Goal: Task Accomplishment & Management: Manage account settings

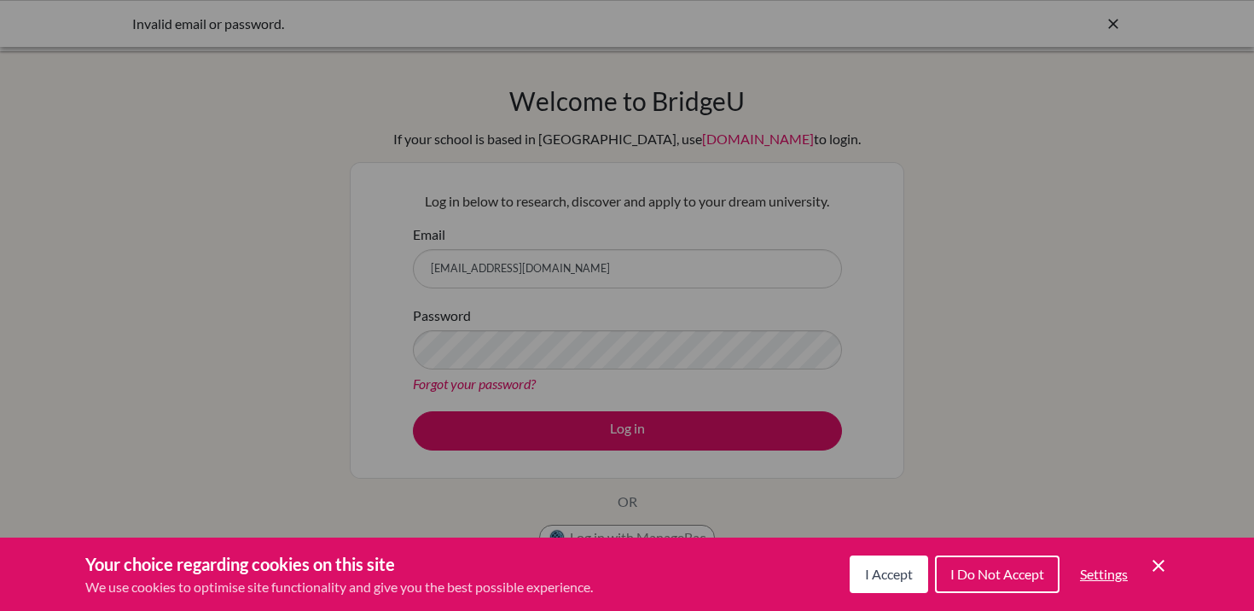
click at [1159, 579] on div "I Accept I Do Not Accept Settings Cookie Control Close Icon" at bounding box center [1009, 574] width 319 height 44
click at [1157, 566] on icon "Save and close" at bounding box center [1159, 566] width 12 height 12
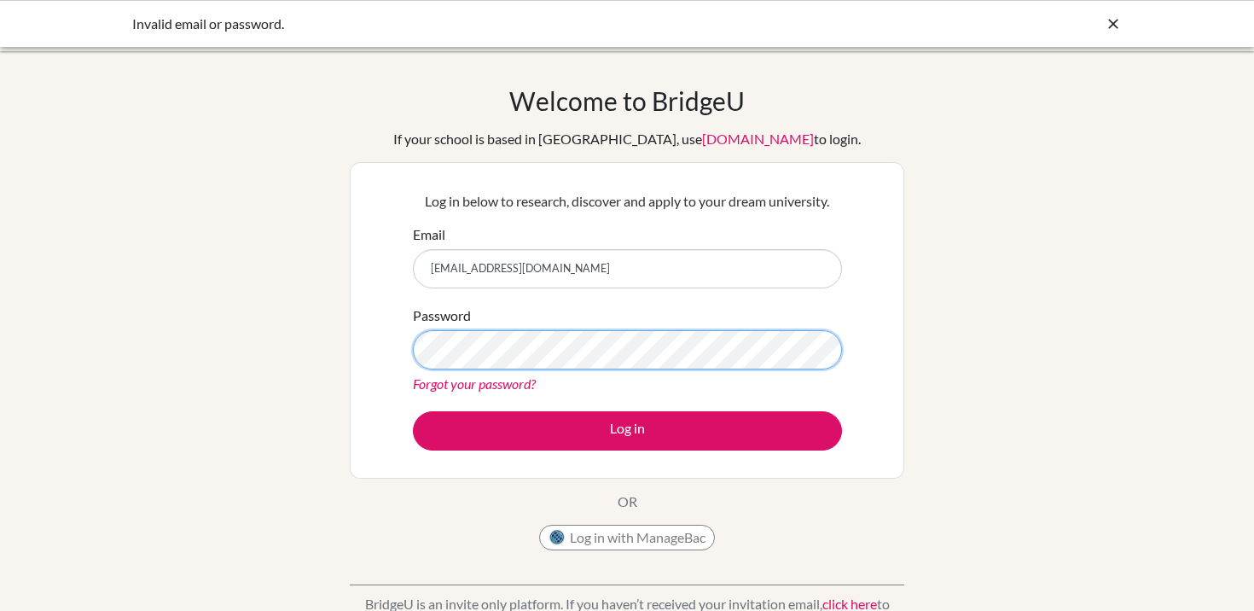
click at [413, 411] on button "Log in" at bounding box center [627, 430] width 429 height 39
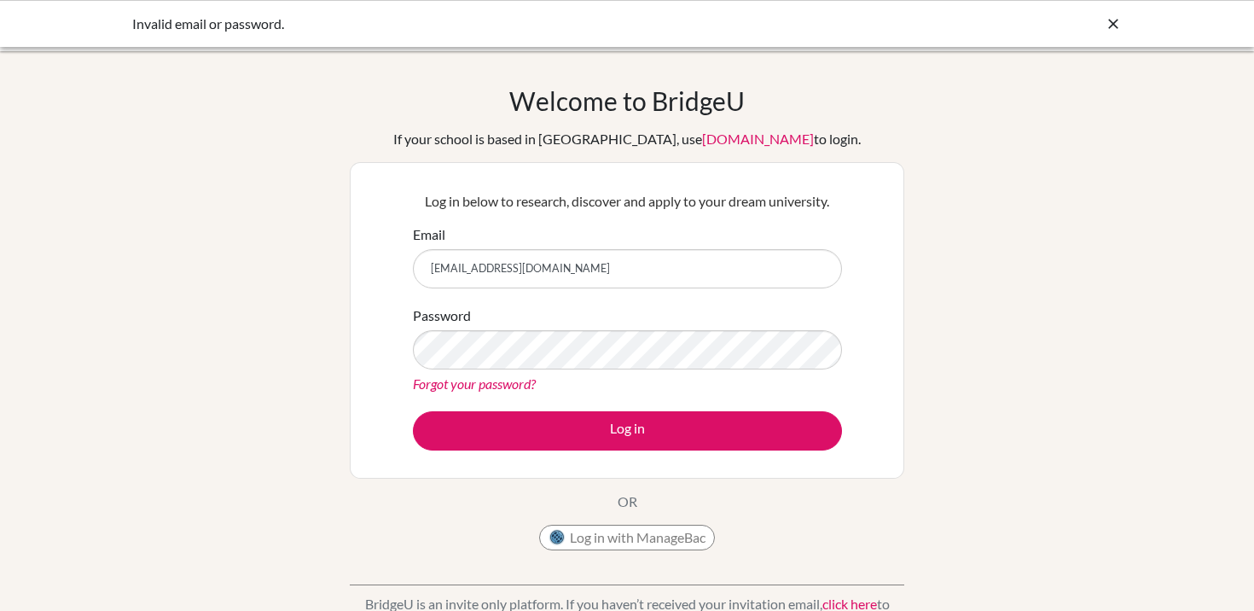
click at [480, 382] on link "Forgot your password?" at bounding box center [474, 383] width 123 height 16
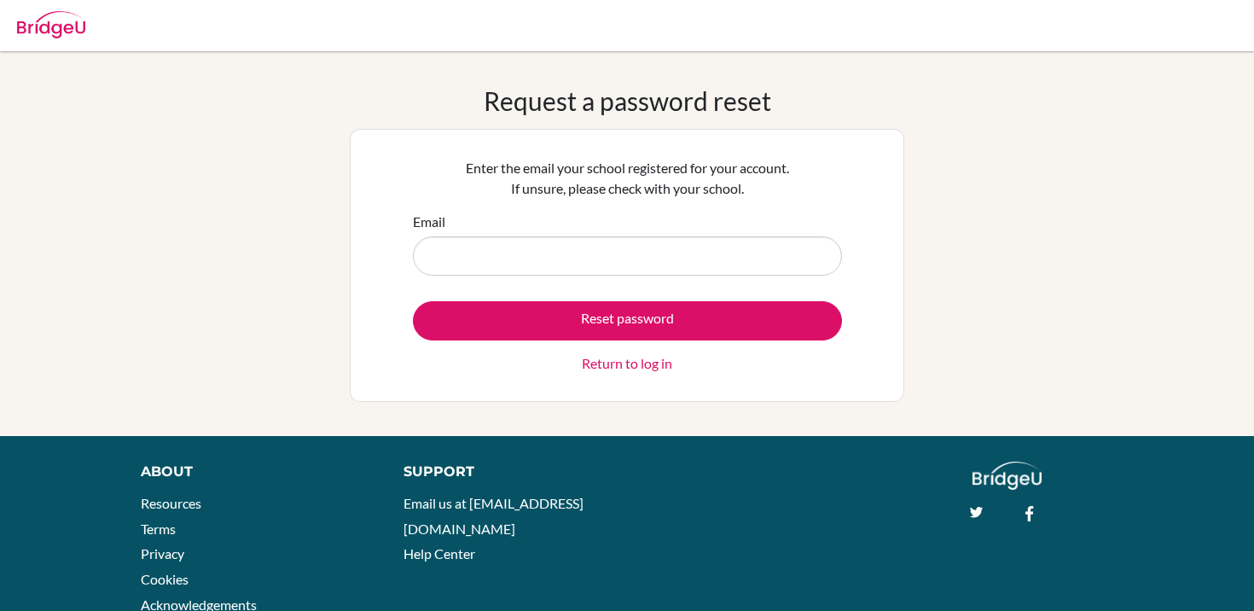
click at [484, 256] on input "Email" at bounding box center [627, 255] width 429 height 39
type input "[EMAIL_ADDRESS][DOMAIN_NAME]"
drag, startPoint x: 601, startPoint y: 252, endPoint x: 369, endPoint y: 251, distance: 232.0
click at [369, 252] on div "Enter the email your school registered for your account. If unsure, please chec…" at bounding box center [627, 265] width 555 height 273
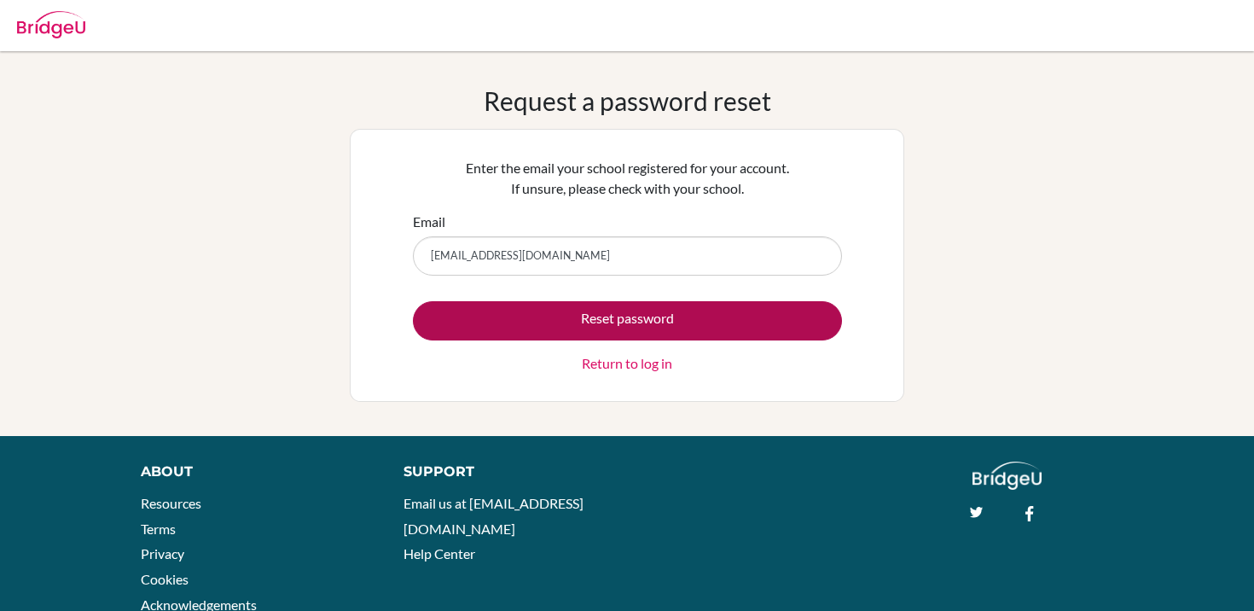
type input "[EMAIL_ADDRESS][DOMAIN_NAME]"
click at [588, 326] on button "Reset password" at bounding box center [627, 320] width 429 height 39
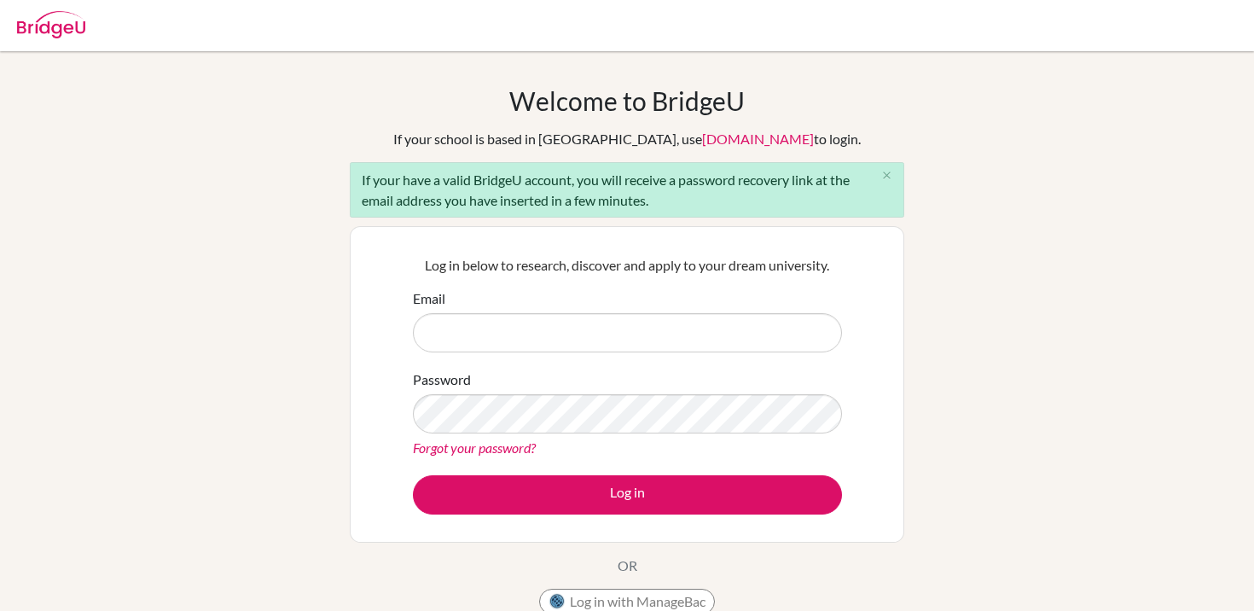
click at [607, 313] on input "Email" at bounding box center [627, 332] width 429 height 39
type input "[EMAIL_ADDRESS][DOMAIN_NAME]"
drag, startPoint x: 604, startPoint y: 326, endPoint x: 325, endPoint y: 322, distance: 279.0
click at [325, 322] on div "Welcome to BridgeU If your school is based in China, use app.bridge-u.com.cn to…" at bounding box center [627, 396] width 1254 height 622
type input "DIAB230396@diabstudents.com"
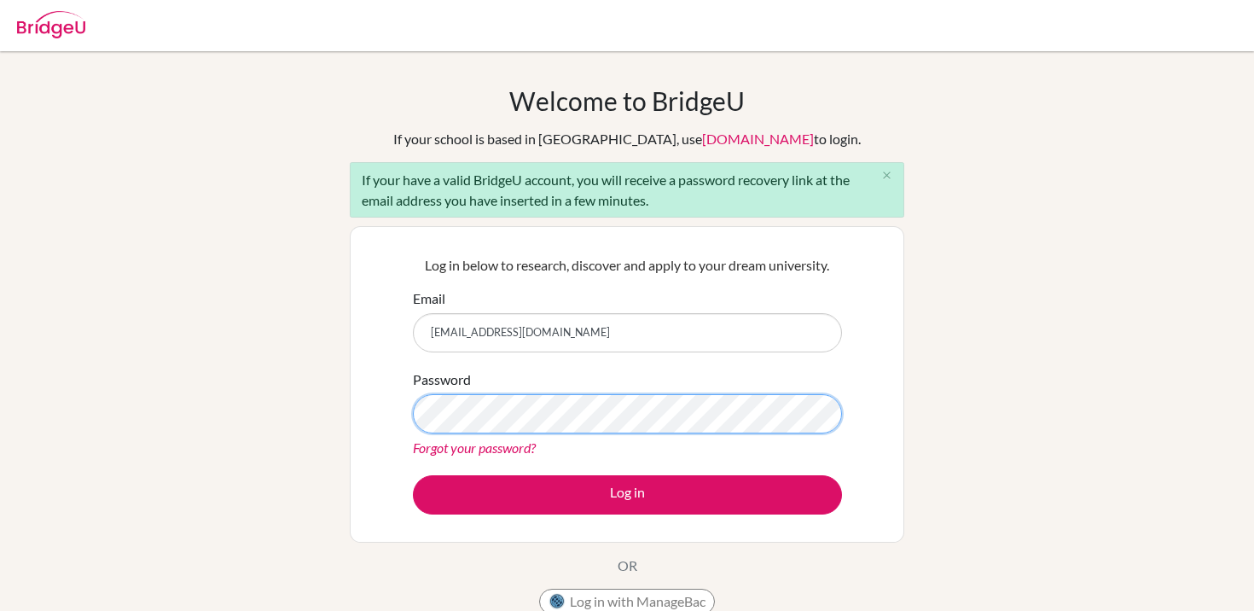
click at [413, 475] on button "Log in" at bounding box center [627, 494] width 429 height 39
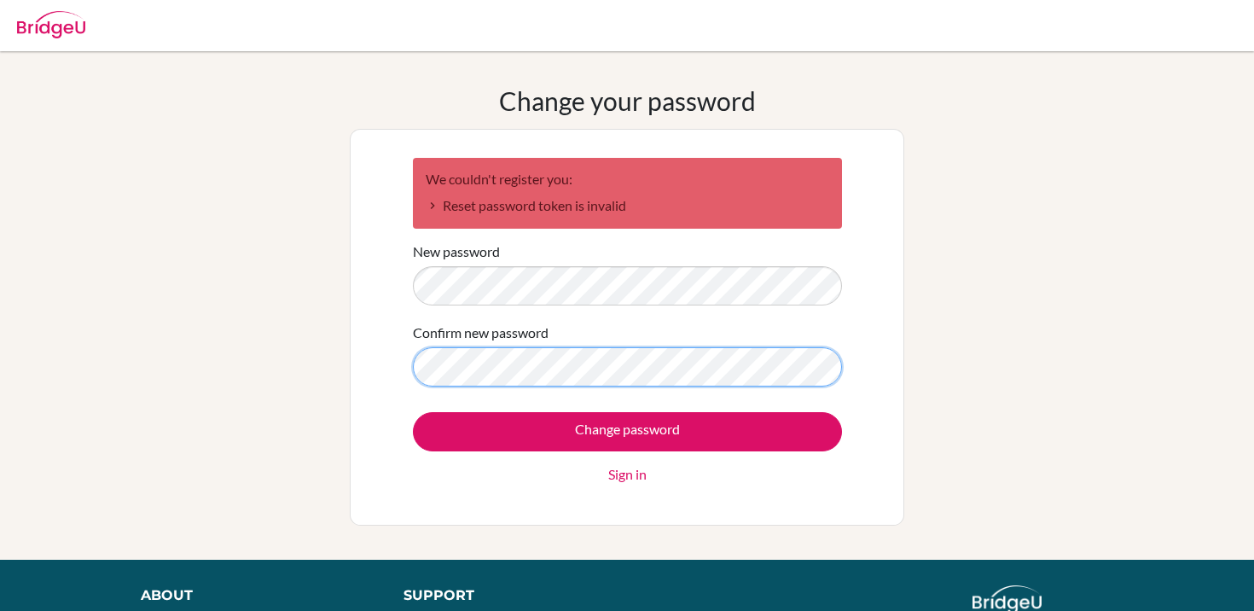
click at [413, 412] on input "Change password" at bounding box center [627, 431] width 429 height 39
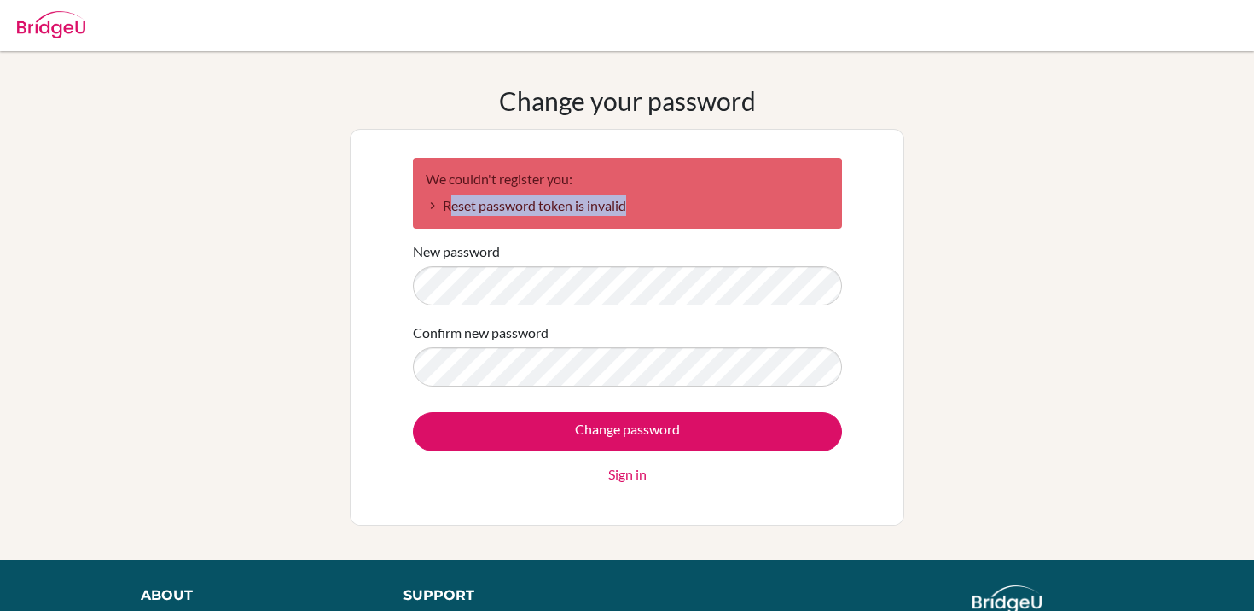
drag, startPoint x: 450, startPoint y: 209, endPoint x: 625, endPoint y: 211, distance: 175.7
click at [626, 211] on li "Reset password token is invalid" at bounding box center [628, 205] width 404 height 20
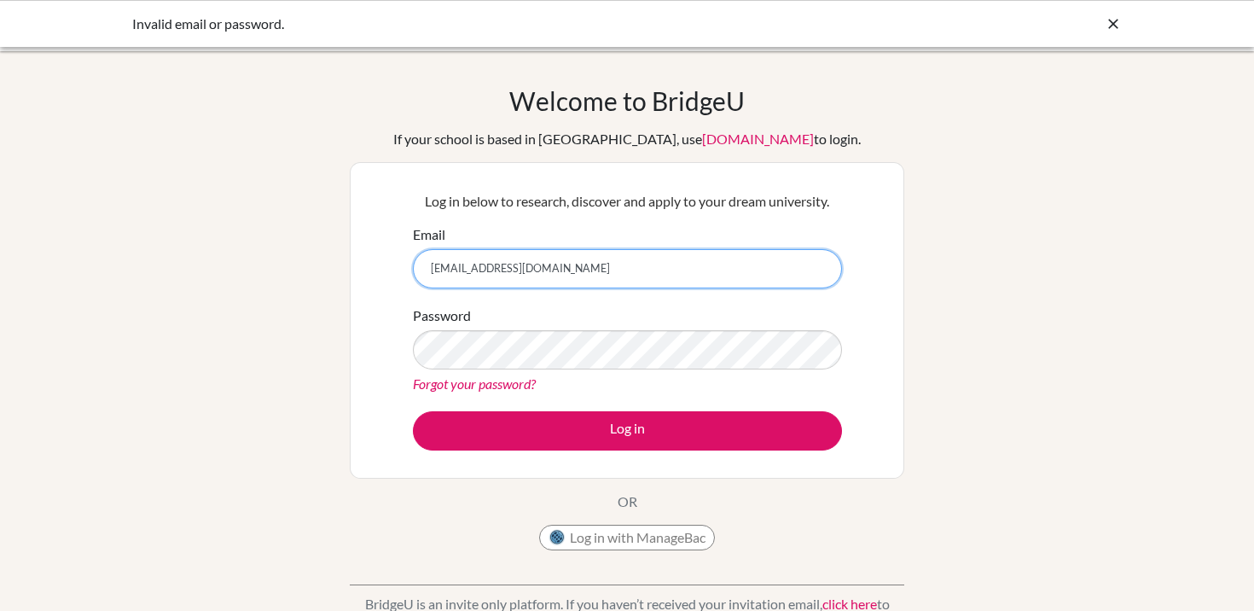
drag, startPoint x: 657, startPoint y: 266, endPoint x: 343, endPoint y: 267, distance: 313.9
click at [341, 267] on div "Welcome to BridgeU If your school is based in China, use app.bridge-u.com.cn to…" at bounding box center [627, 364] width 1254 height 558
type input "[EMAIL_ADDRESS][DOMAIN_NAME]"
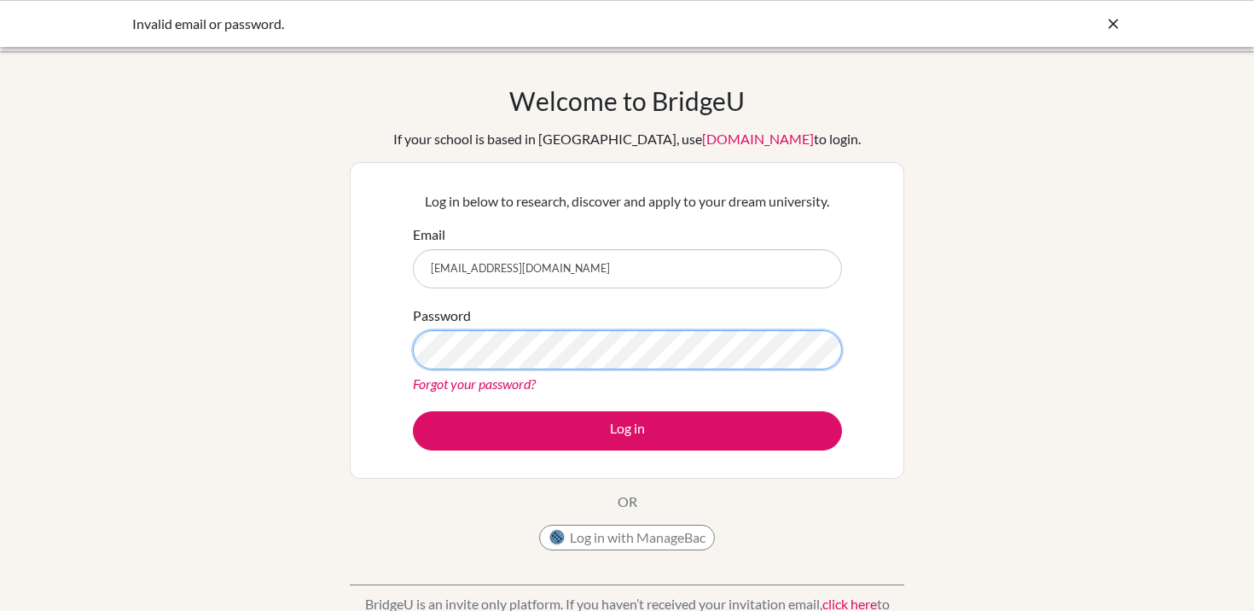
click at [413, 411] on button "Log in" at bounding box center [627, 430] width 429 height 39
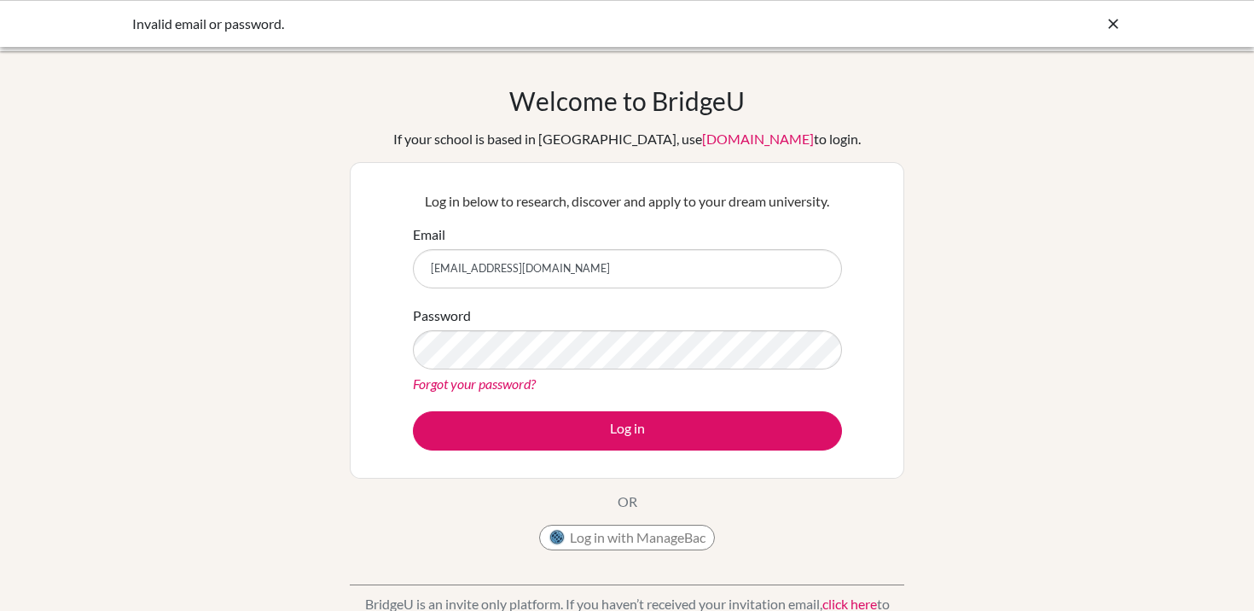
click at [576, 249] on input "[EMAIL_ADDRESS][DOMAIN_NAME]" at bounding box center [627, 268] width 429 height 39
drag, startPoint x: 578, startPoint y: 261, endPoint x: 249, endPoint y: 195, distance: 336.0
click at [247, 195] on div "Welcome to [GEOGRAPHIC_DATA] If your school is based in [GEOGRAPHIC_DATA], use …" at bounding box center [627, 364] width 1254 height 558
drag, startPoint x: 632, startPoint y: 279, endPoint x: 365, endPoint y: 279, distance: 267.0
click at [364, 279] on div "Log in below to research, discover and apply to your dream university. Email [E…" at bounding box center [627, 320] width 555 height 317
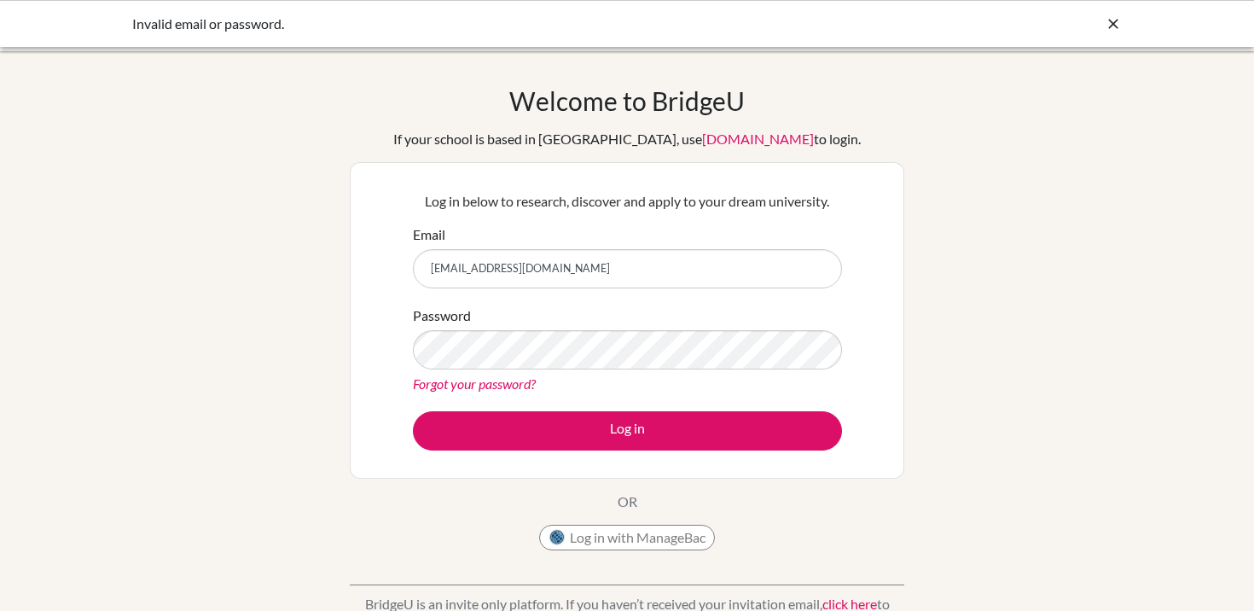
click at [593, 284] on input "[EMAIL_ADDRESS][DOMAIN_NAME]" at bounding box center [627, 268] width 429 height 39
drag, startPoint x: 605, startPoint y: 284, endPoint x: 437, endPoint y: 276, distance: 168.3
click at [427, 276] on input "[EMAIL_ADDRESS][DOMAIN_NAME]" at bounding box center [627, 268] width 429 height 39
click at [453, 276] on input "[EMAIL_ADDRESS][DOMAIN_NAME]" at bounding box center [627, 268] width 429 height 39
drag, startPoint x: 453, startPoint y: 276, endPoint x: 485, endPoint y: 276, distance: 31.6
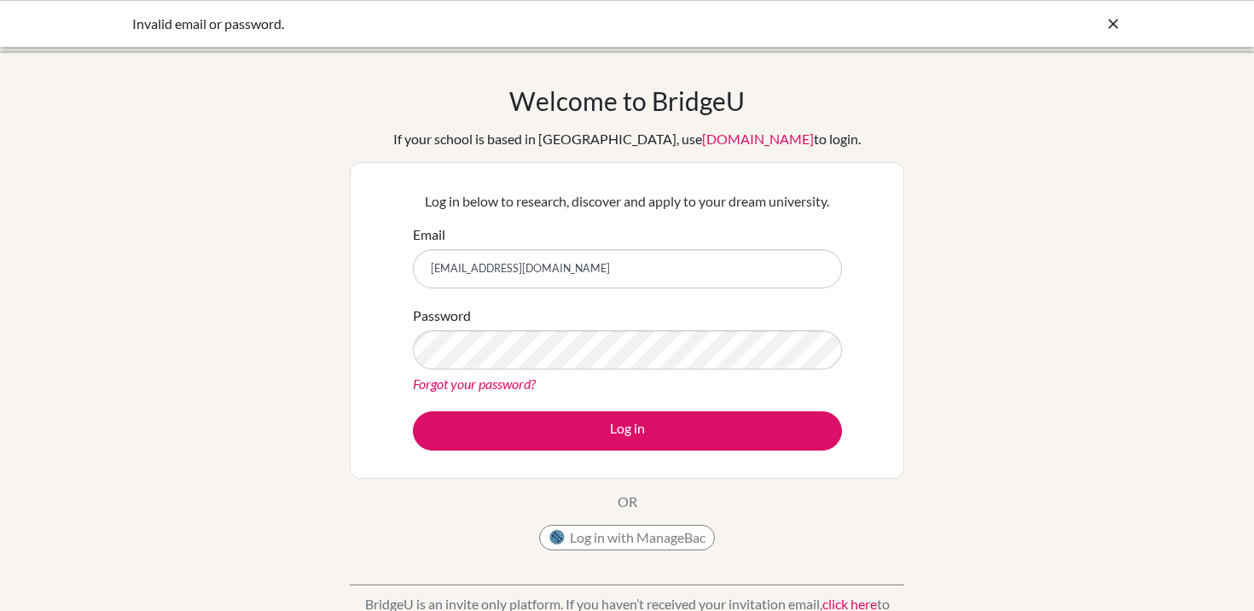
click at [485, 276] on input "naomikironsrnss@gmail.com" at bounding box center [627, 268] width 429 height 39
drag, startPoint x: 1113, startPoint y: 23, endPoint x: 1100, endPoint y: 44, distance: 25.3
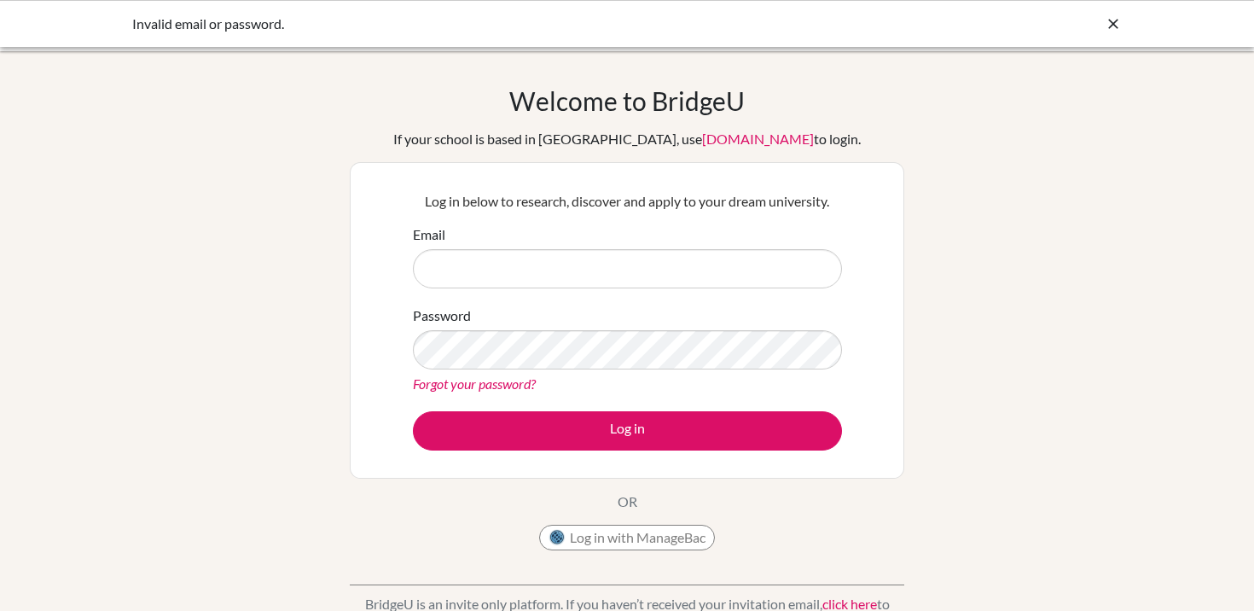
click at [1113, 23] on icon at bounding box center [1113, 23] width 17 height 17
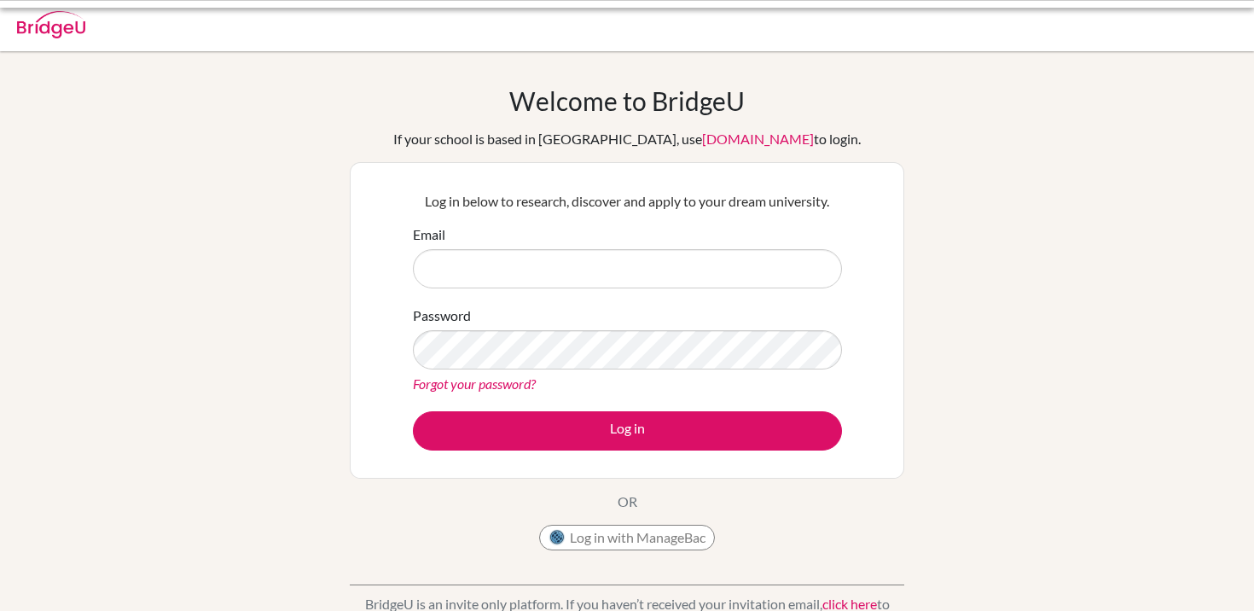
click at [1075, 154] on div "Welcome to BridgeU If your school is based in China, use app.bridge-u.com.cn to…" at bounding box center [627, 364] width 1254 height 558
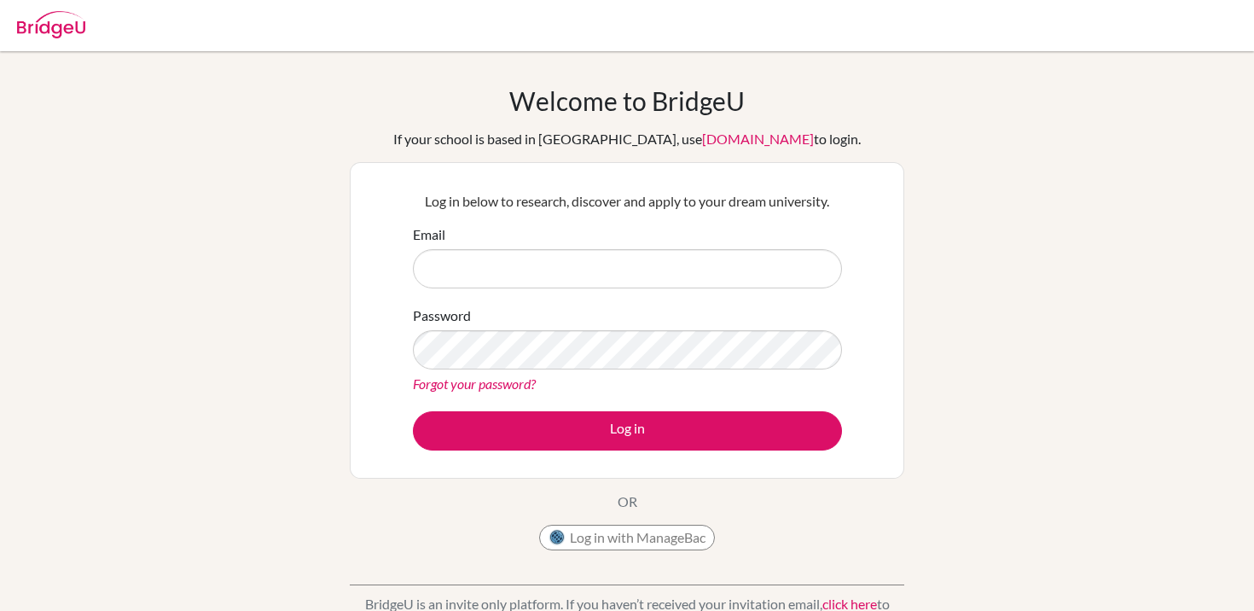
click at [1077, 146] on div "Welcome to BridgeU If your school is based in China, use app.bridge-u.com.cn to…" at bounding box center [627, 364] width 1254 height 558
click at [793, 272] on input "Email" at bounding box center [627, 268] width 429 height 39
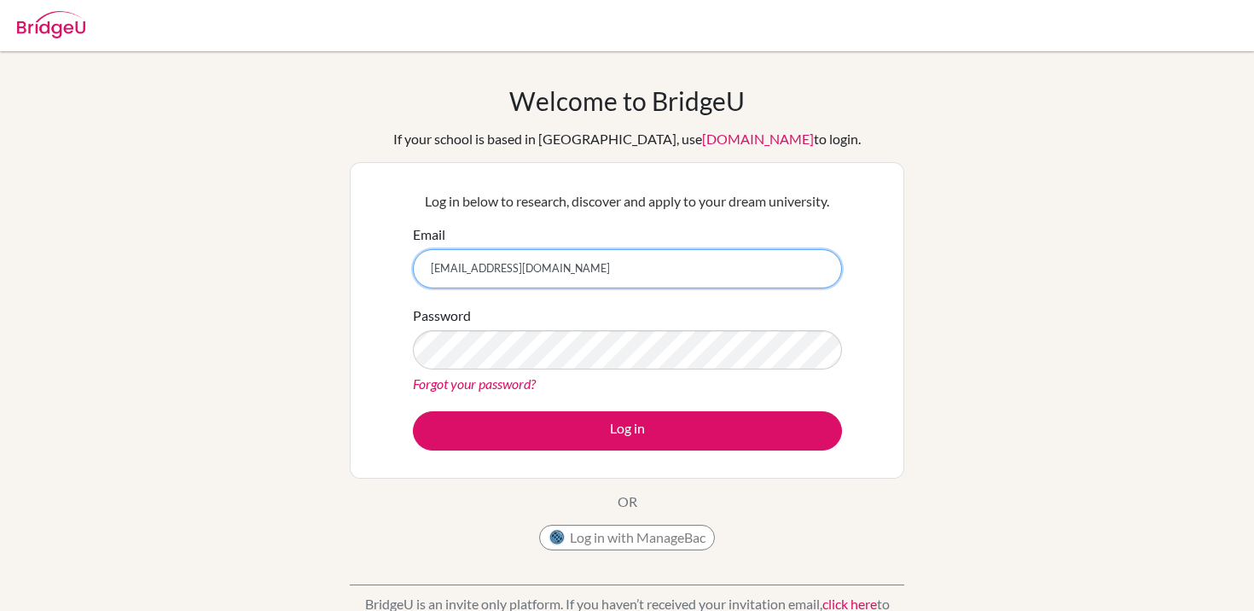
type input "[EMAIL_ADDRESS][DOMAIN_NAME]"
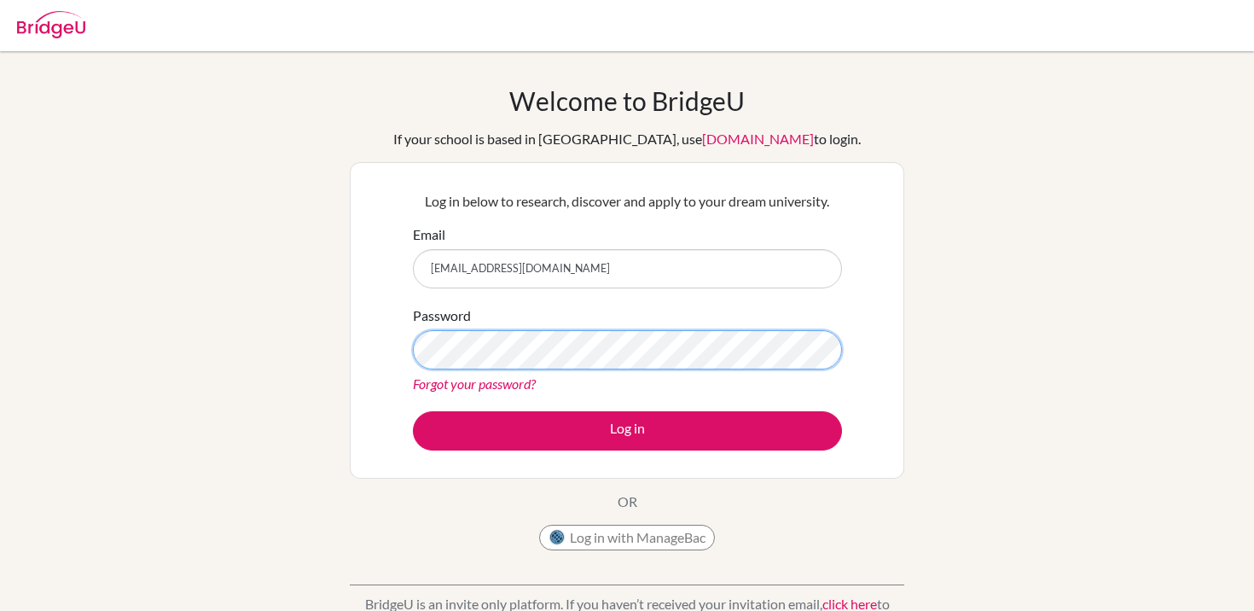
click at [413, 411] on button "Log in" at bounding box center [627, 430] width 429 height 39
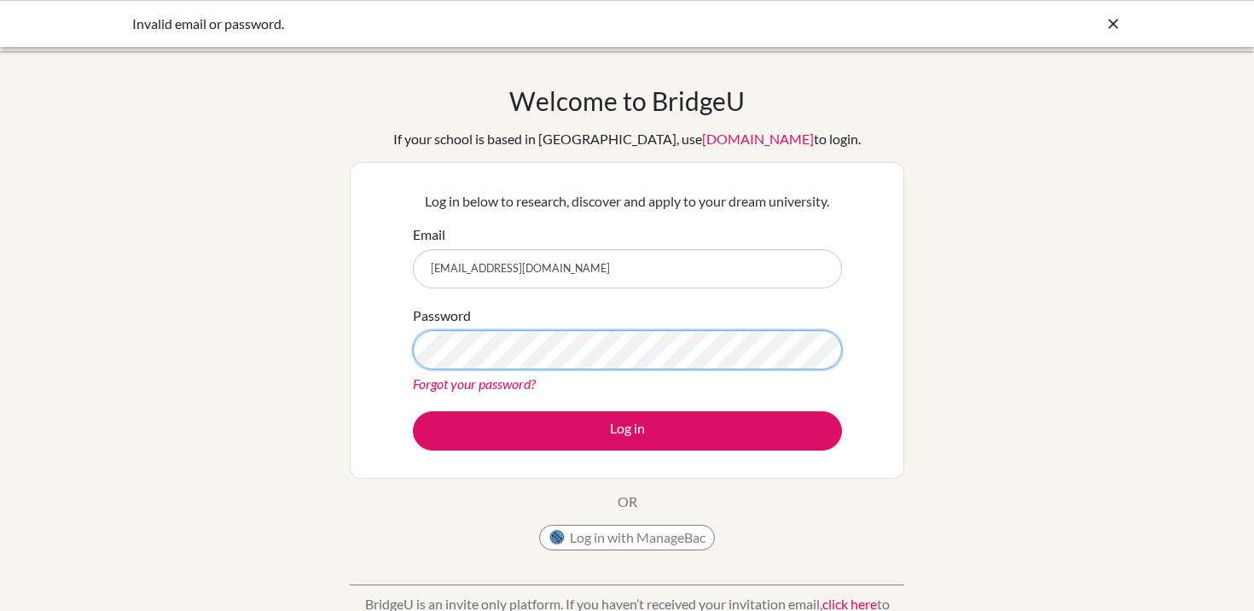
click at [413, 411] on button "Log in" at bounding box center [627, 430] width 429 height 39
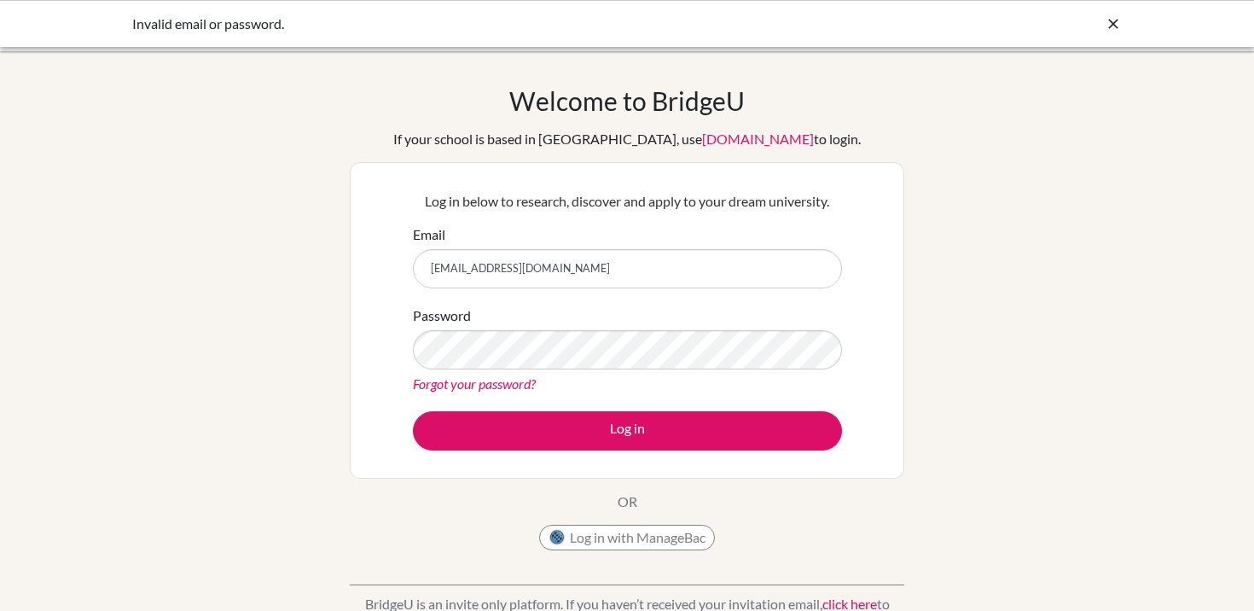
click at [297, 369] on div "Welcome to [GEOGRAPHIC_DATA] If your school is based in [GEOGRAPHIC_DATA], use …" at bounding box center [627, 364] width 1254 height 558
click at [493, 379] on link "Forgot your password?" at bounding box center [474, 383] width 123 height 16
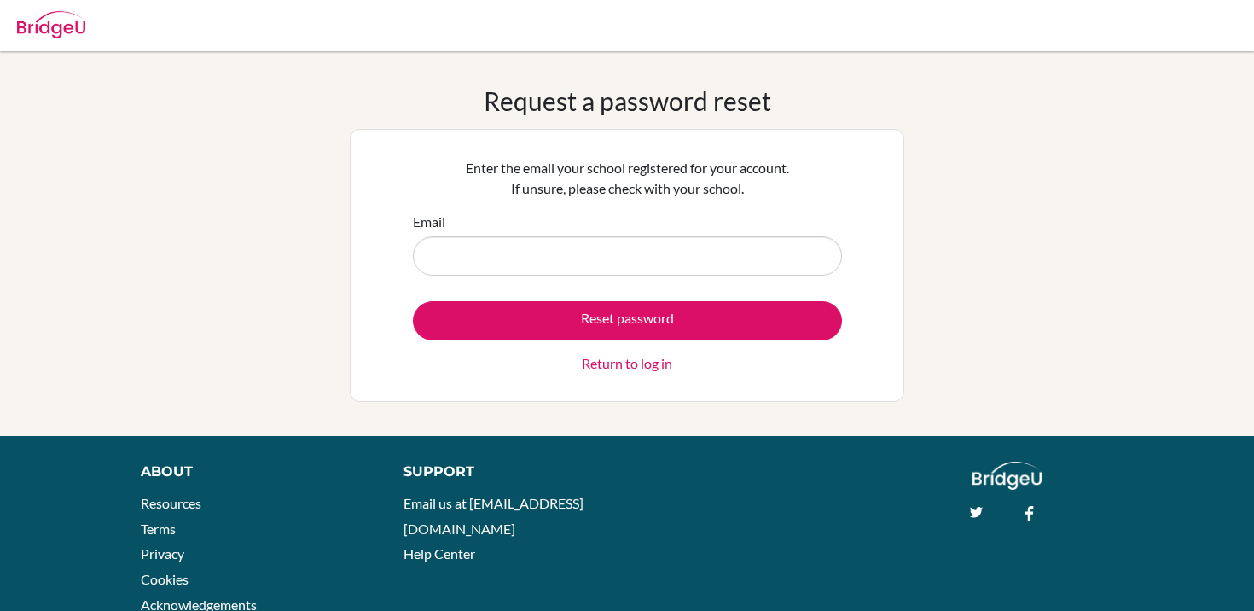
click at [592, 267] on input "Email" at bounding box center [627, 255] width 429 height 39
type input "diab230396@diabstudents.com"
click at [413, 301] on button "Reset password" at bounding box center [627, 320] width 429 height 39
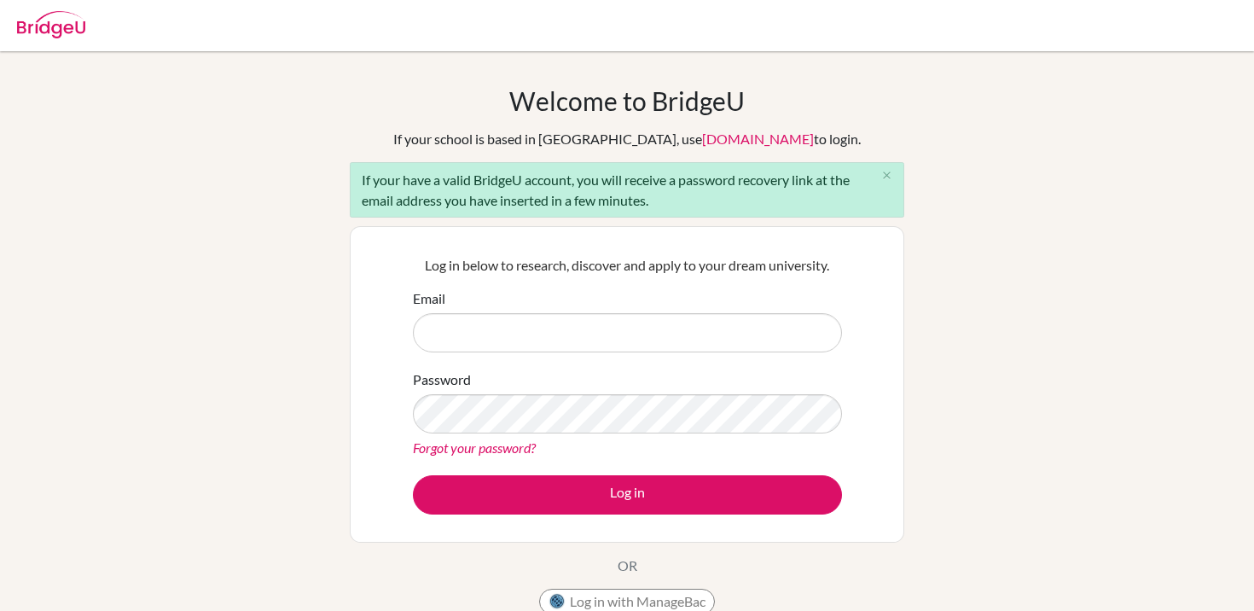
click at [636, 318] on input "Email" at bounding box center [627, 332] width 429 height 39
click at [700, 327] on input "Email" at bounding box center [627, 332] width 429 height 39
click at [697, 327] on input "Email" at bounding box center [627, 332] width 429 height 39
type input "DIAB230396@diabstudents.com"
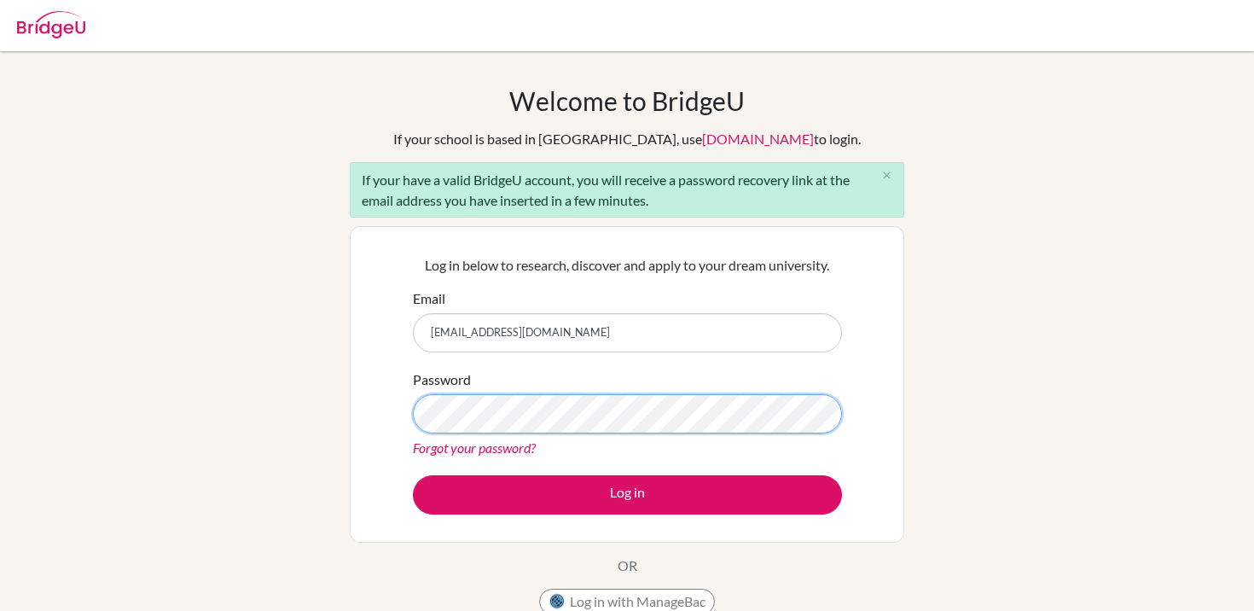
click at [413, 475] on button "Log in" at bounding box center [627, 494] width 429 height 39
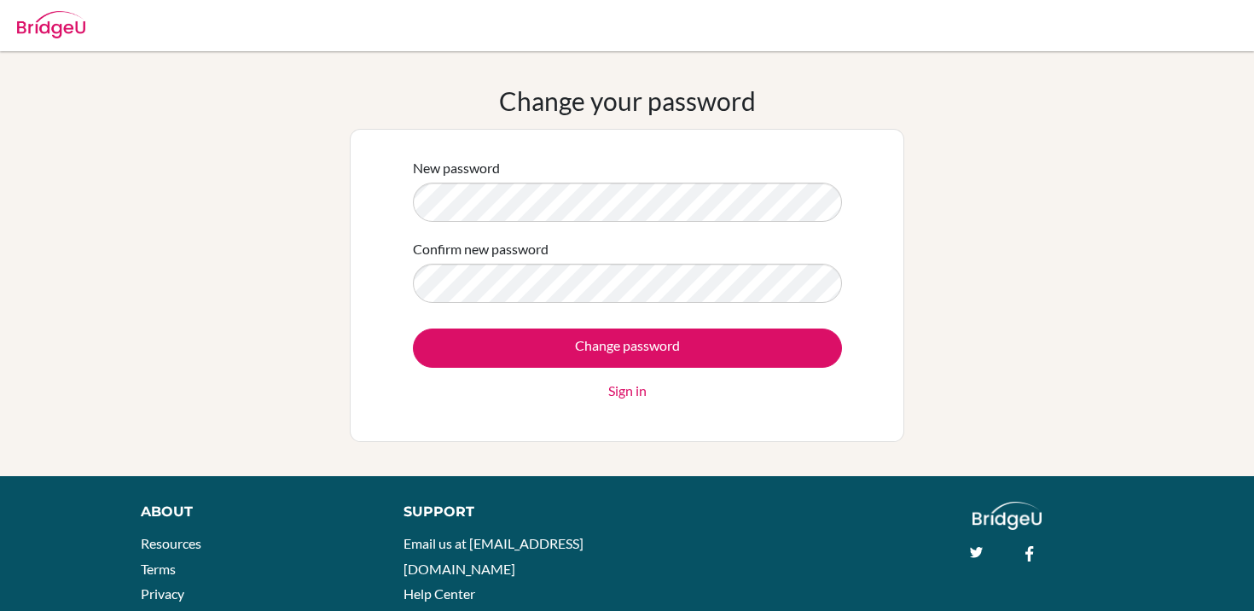
click at [413, 328] on input "Change password" at bounding box center [627, 347] width 429 height 39
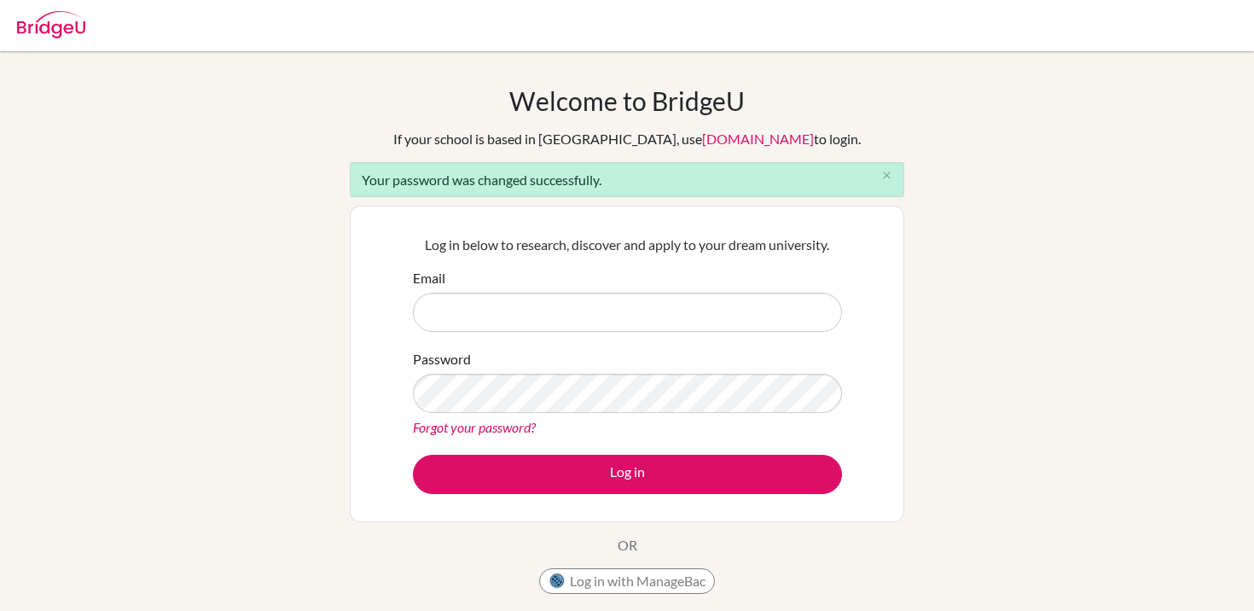
drag, startPoint x: 465, startPoint y: 184, endPoint x: 608, endPoint y: 189, distance: 143.4
click at [608, 189] on div "Your password was changed successfully. close" at bounding box center [627, 179] width 555 height 35
